Goal: Task Accomplishment & Management: Use online tool/utility

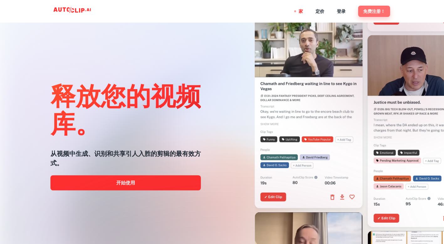
click at [366, 6] on button "免费注册！" at bounding box center [374, 11] width 32 height 11
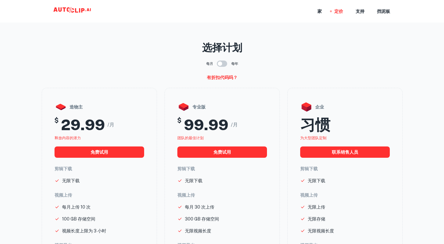
click at [76, 7] on icon at bounding box center [73, 11] width 63 height 13
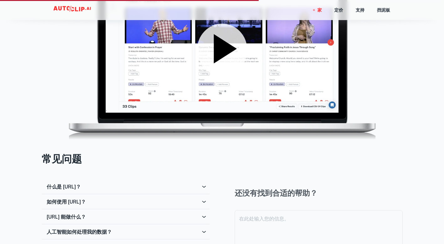
scroll to position [915, 0]
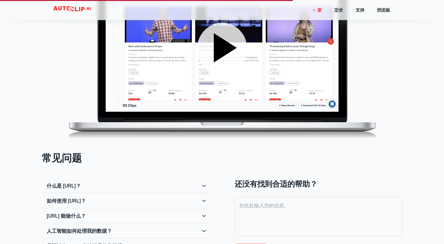
click at [223, 48] on icon at bounding box center [225, 47] width 23 height 29
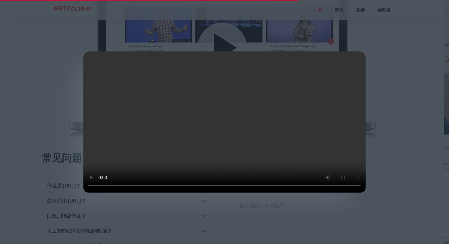
click at [380, 60] on div at bounding box center [224, 122] width 449 height 244
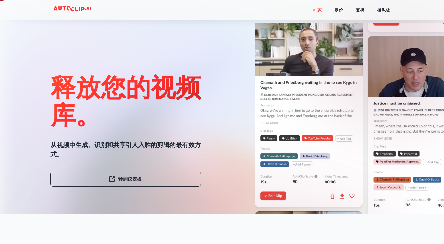
scroll to position [36, 0]
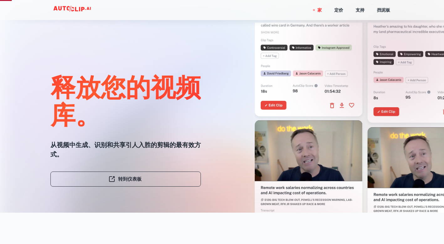
click at [384, 73] on div at bounding box center [394, 50] width 151 height 151
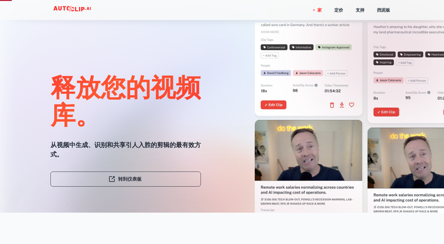
click at [384, 73] on div at bounding box center [394, 50] width 151 height 151
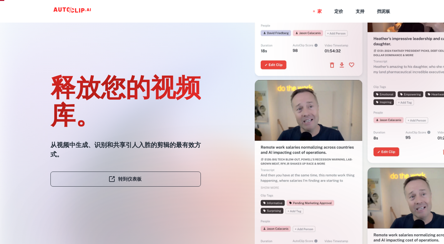
scroll to position [0, 0]
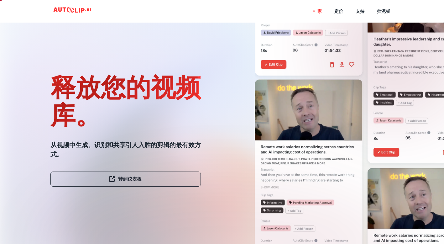
click at [154, 181] on link "转到仪表板" at bounding box center [125, 179] width 151 height 15
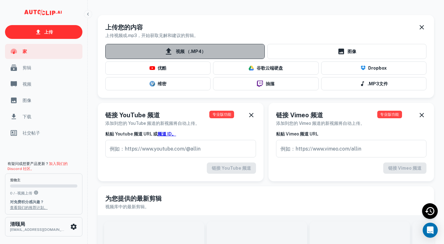
click at [164, 54] on icon at bounding box center [168, 51] width 9 height 9
click at [0, 0] on input "视频 （.MP4）" at bounding box center [0, 0] width 0 height 0
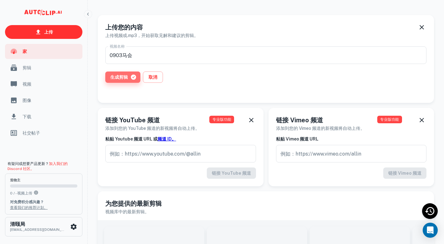
click at [120, 78] on font "生成剪辑" at bounding box center [119, 77] width 18 height 8
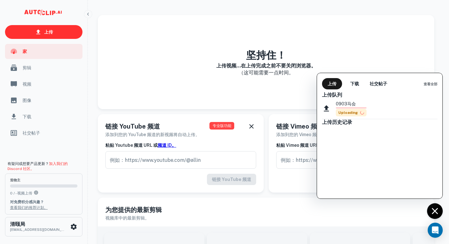
click at [368, 117] on div "0903马会 Uploading" at bounding box center [379, 108] width 115 height 21
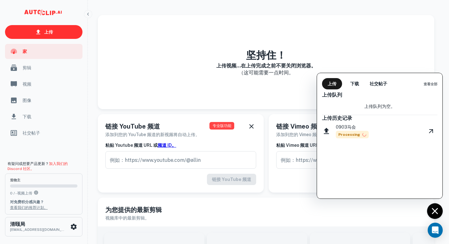
click at [346, 135] on font "Processing" at bounding box center [349, 135] width 22 height 0
click at [433, 131] on icon "观看视频" at bounding box center [431, 131] width 4 height 4
click at [35, 68] on div at bounding box center [224, 122] width 449 height 244
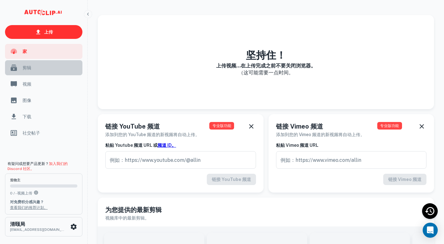
click at [24, 69] on span "剪辑" at bounding box center [51, 67] width 56 height 7
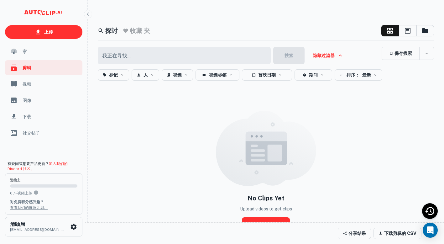
click at [30, 90] on div "视频" at bounding box center [43, 84] width 77 height 15
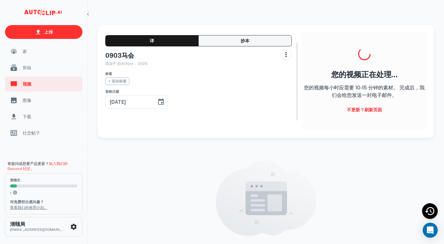
click at [255, 38] on button "抄本" at bounding box center [245, 40] width 93 height 11
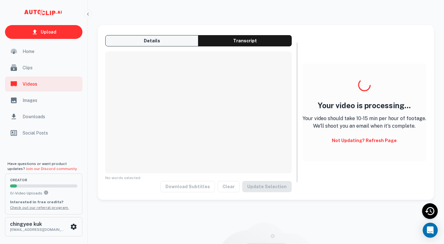
click at [175, 40] on button "Details" at bounding box center [151, 40] width 93 height 11
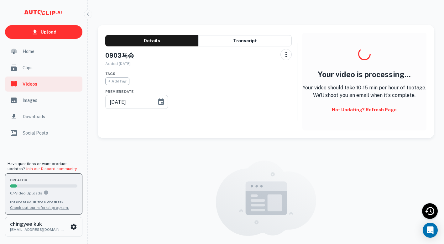
click at [50, 183] on div "creator 0 / - Video Uploads Interested in free credits? Check out our referral …" at bounding box center [43, 194] width 67 height 33
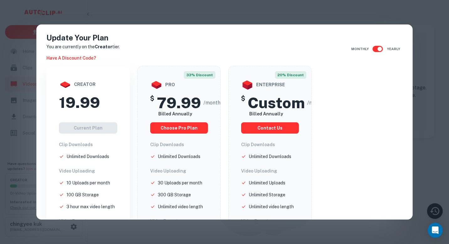
click at [406, 22] on div "Update Your Plan You are currently on the Creator tier. Have a discount code? M…" at bounding box center [224, 122] width 449 height 244
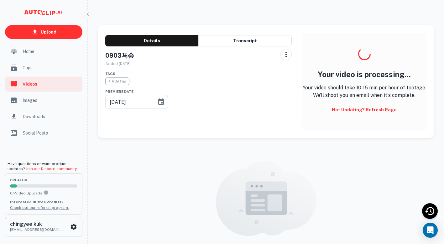
click at [32, 47] on div "Home" at bounding box center [43, 51] width 77 height 15
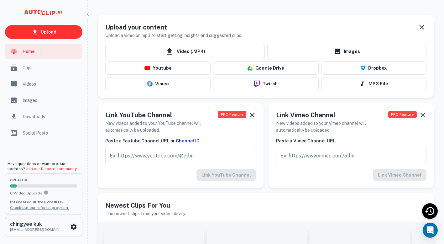
click at [36, 68] on span "Clips" at bounding box center [51, 67] width 56 height 7
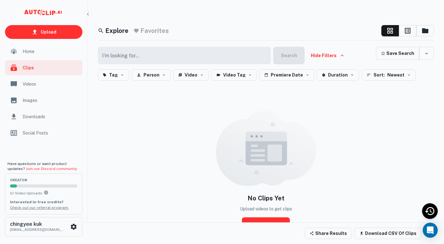
click at [72, 56] on div "Home" at bounding box center [43, 51] width 77 height 15
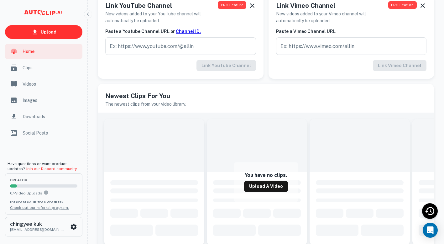
scroll to position [110, 0]
click at [431, 230] on icon "Open Intercom Messenger" at bounding box center [430, 230] width 7 height 8
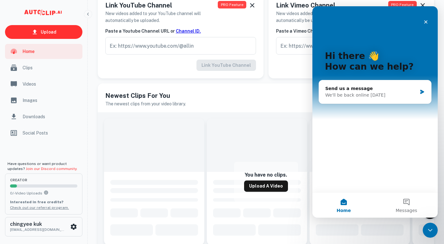
scroll to position [0, 0]
click at [430, 223] on div "Close Intercom Messenger" at bounding box center [429, 229] width 15 height 15
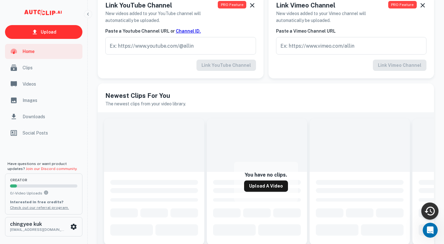
click at [432, 215] on icon "Recent Activity" at bounding box center [430, 211] width 10 height 9
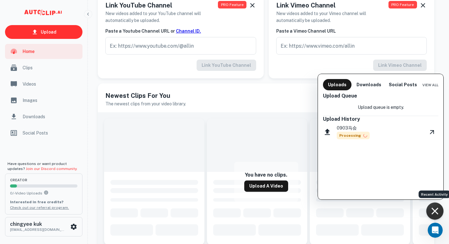
click at [407, 134] on div "0903马会 Processing" at bounding box center [380, 132] width 115 height 20
click at [434, 131] on icon "View Video" at bounding box center [432, 132] width 8 height 8
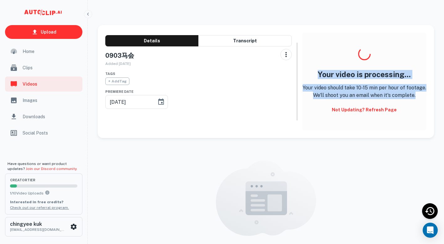
copy div "Your video is processing... Your video should take 10-15 min per hour of footag…"
drag, startPoint x: 308, startPoint y: 71, endPoint x: 425, endPoint y: 92, distance: 119.2
click at [425, 92] on div "Your video is processing... Your video should take 10-15 min per hour of footag…" at bounding box center [365, 82] width 124 height 98
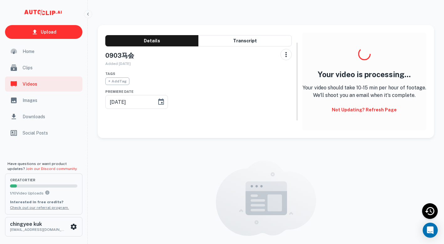
click at [335, 122] on div "Your video is processing... Your video should take 10-15 min per hour of footag…" at bounding box center [365, 82] width 124 height 98
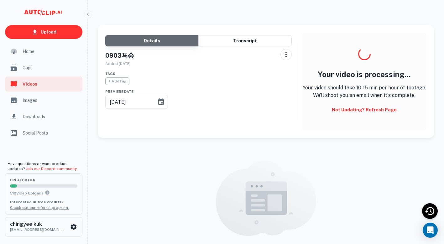
click at [142, 37] on button "Details" at bounding box center [151, 40] width 93 height 11
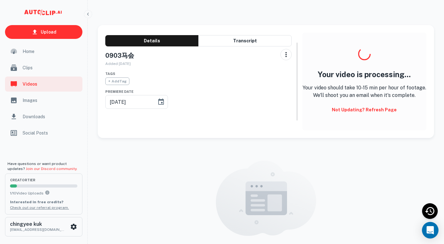
click at [426, 228] on div "Open Intercom Messenger" at bounding box center [430, 230] width 17 height 17
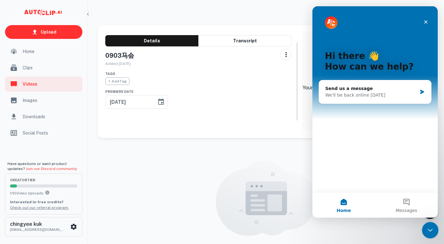
click at [432, 229] on icon "Close Intercom Messenger" at bounding box center [430, 230] width 8 height 8
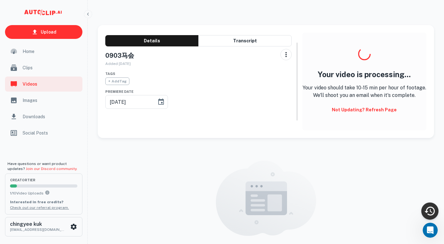
click at [428, 212] on icon "Recent Activity" at bounding box center [430, 211] width 12 height 12
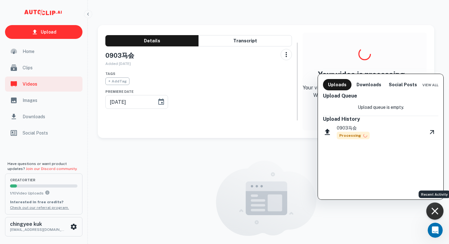
click at [381, 128] on div "0903马会 Processing" at bounding box center [380, 132] width 115 height 20
drag, startPoint x: 338, startPoint y: 135, endPoint x: 330, endPoint y: 137, distance: 8.4
click at [330, 137] on div "0903马会 Processing" at bounding box center [380, 132] width 115 height 20
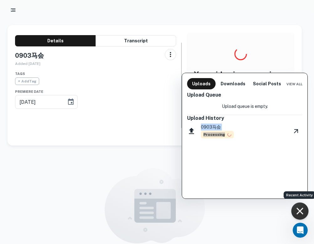
click at [218, 129] on p "0903马会" at bounding box center [217, 127] width 33 height 7
drag, startPoint x: 223, startPoint y: 138, endPoint x: 204, endPoint y: 135, distance: 19.3
click at [204, 135] on span "Processing" at bounding box center [217, 135] width 33 height 8
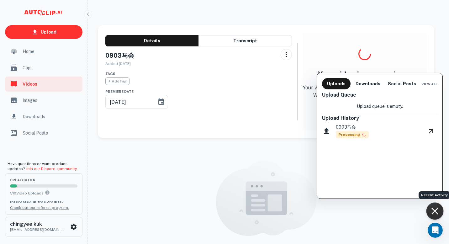
click at [419, 31] on div at bounding box center [224, 122] width 449 height 244
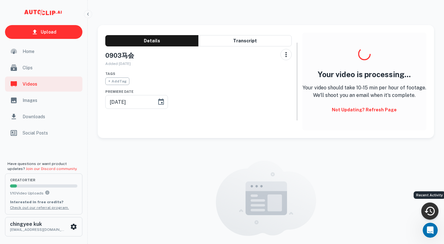
click at [378, 185] on div "Your clips aren't ready yet. Your clips should be available once the video is d…" at bounding box center [266, 212] width 337 height 142
click at [169, 40] on button "Details" at bounding box center [151, 40] width 93 height 11
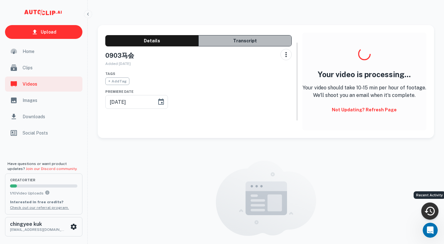
click at [229, 40] on button "Transcript" at bounding box center [245, 40] width 93 height 11
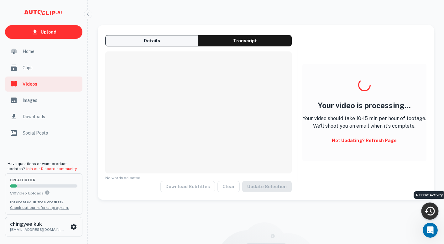
click at [151, 37] on button "Details" at bounding box center [151, 40] width 93 height 11
